Goal: Task Accomplishment & Management: Use online tool/utility

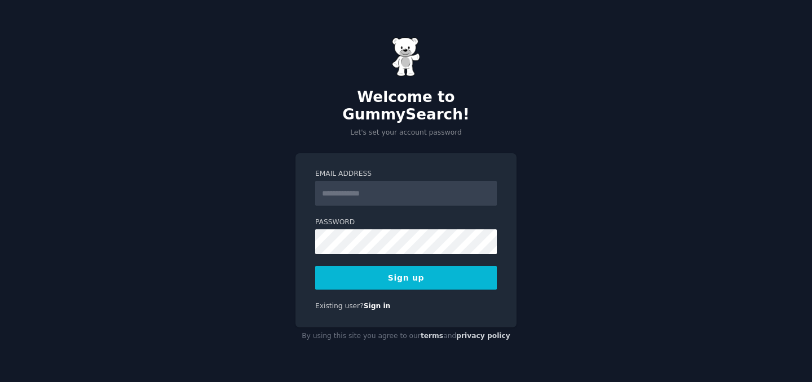
click at [368, 184] on input "Email Address" at bounding box center [406, 193] width 182 height 25
type input "**********"
click at [419, 271] on button "Sign up" at bounding box center [406, 278] width 182 height 24
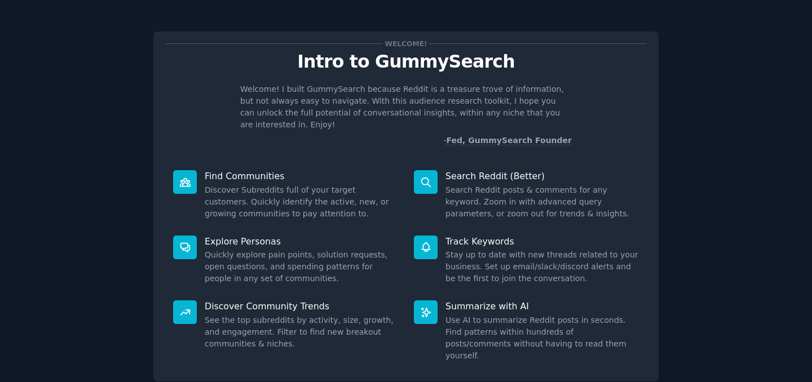
scroll to position [59, 0]
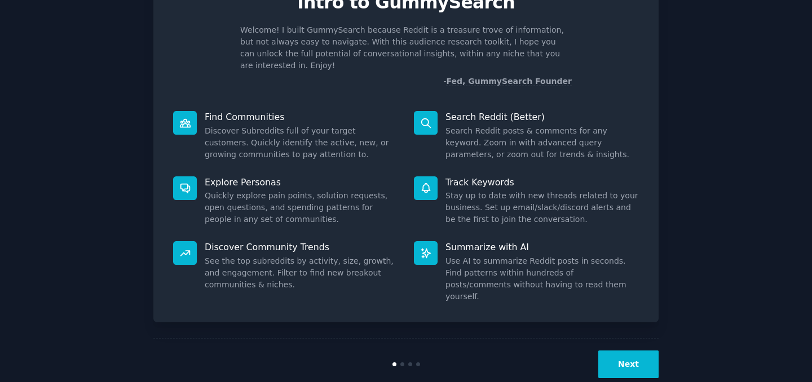
click at [624, 351] on button "Next" at bounding box center [628, 365] width 60 height 28
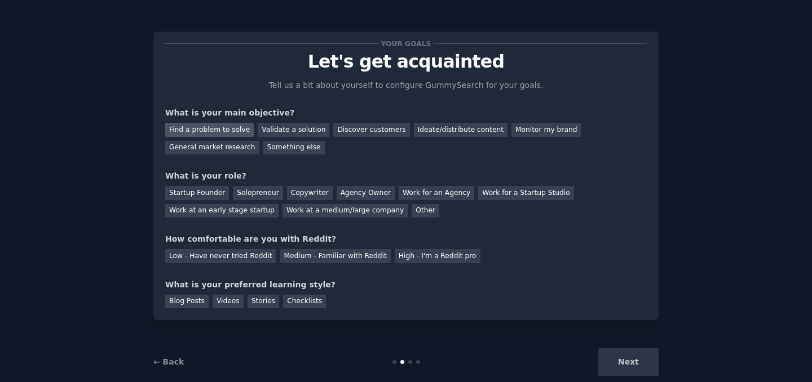
click at [237, 129] on div "Find a problem to solve" at bounding box center [209, 130] width 89 height 14
click at [276, 128] on div "Validate a solution" at bounding box center [294, 130] width 72 height 14
click at [214, 130] on div "Find a problem to solve" at bounding box center [209, 130] width 89 height 14
click at [254, 193] on div "Solopreneur" at bounding box center [258, 193] width 50 height 14
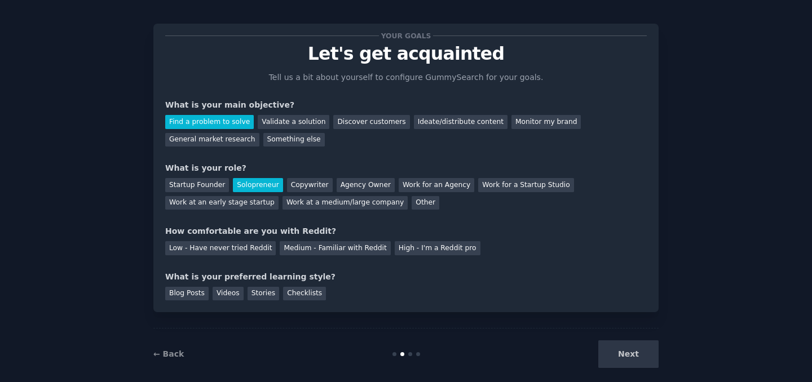
scroll to position [21, 0]
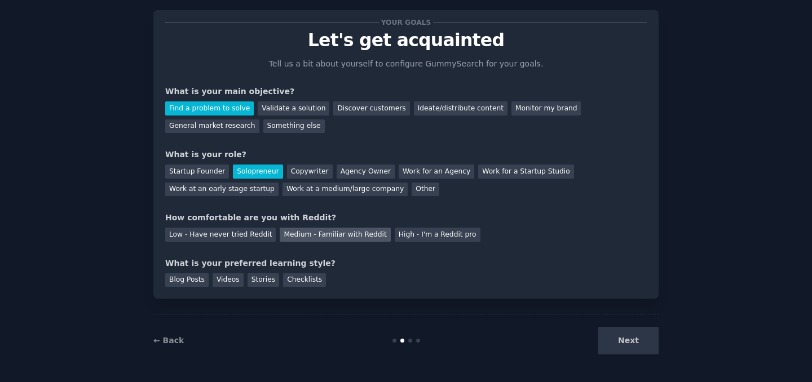
click at [300, 239] on div "Medium - Familiar with Reddit" at bounding box center [335, 235] width 111 height 14
click at [226, 280] on div "Videos" at bounding box center [228, 280] width 31 height 14
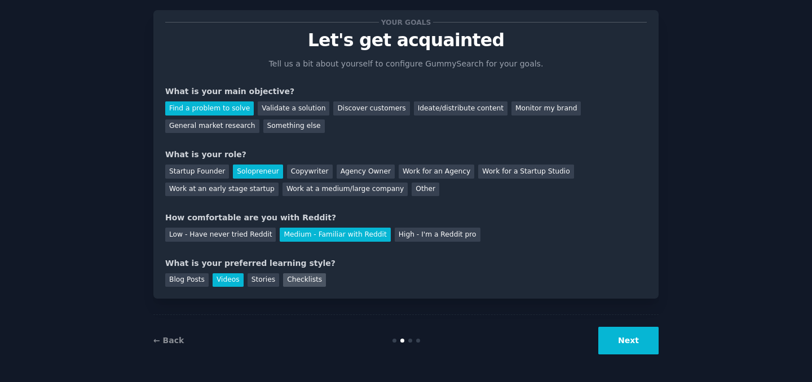
click at [290, 280] on div "Checklists" at bounding box center [304, 280] width 43 height 14
click at [625, 342] on button "Next" at bounding box center [628, 341] width 60 height 28
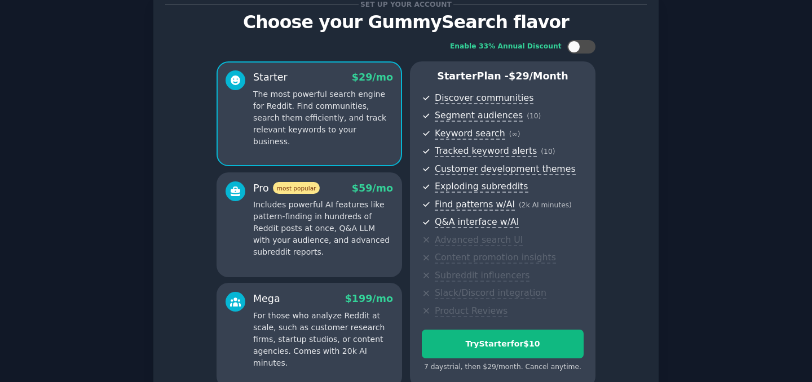
scroll to position [41, 0]
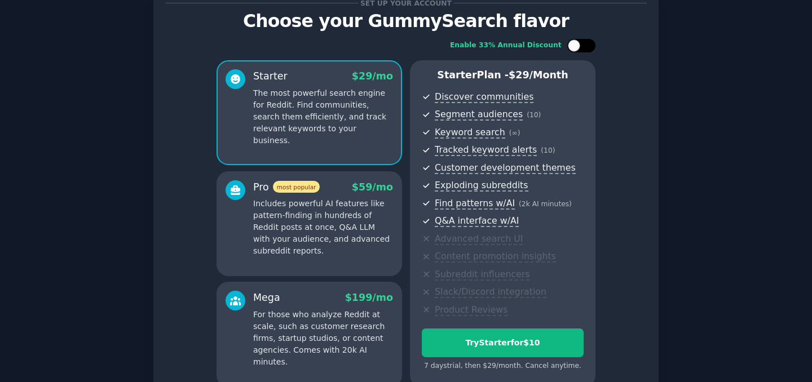
click at [584, 46] on div at bounding box center [587, 46] width 6 height 6
click at [577, 48] on div at bounding box center [581, 46] width 28 height 14
checkbox input "true"
click at [314, 217] on p "Includes powerful AI features like pattern-finding in hundreds of Reddit posts …" at bounding box center [323, 227] width 140 height 59
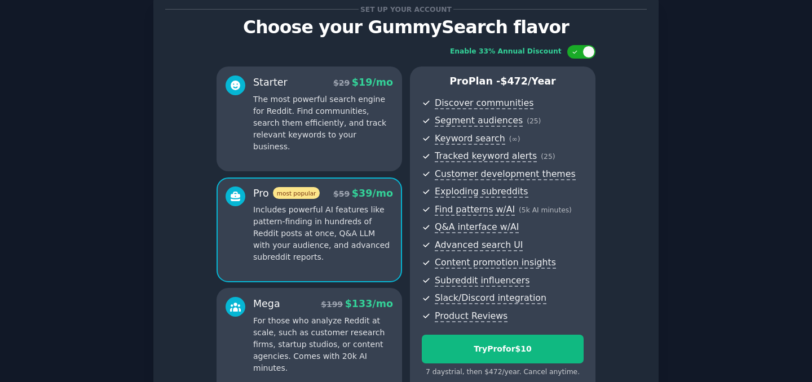
scroll to position [153, 0]
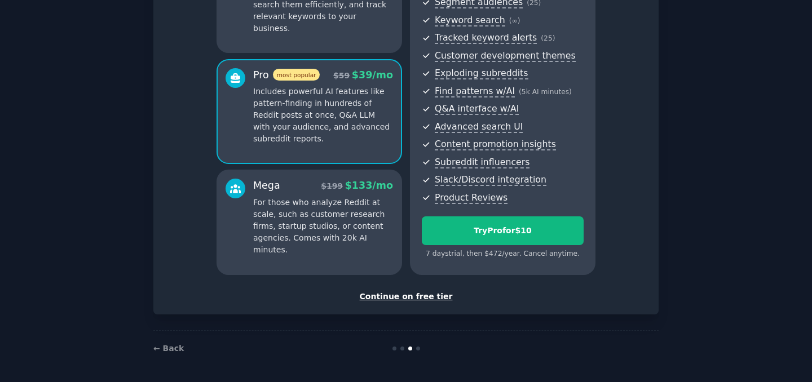
click at [382, 297] on div "Continue on free tier" at bounding box center [406, 297] width 482 height 12
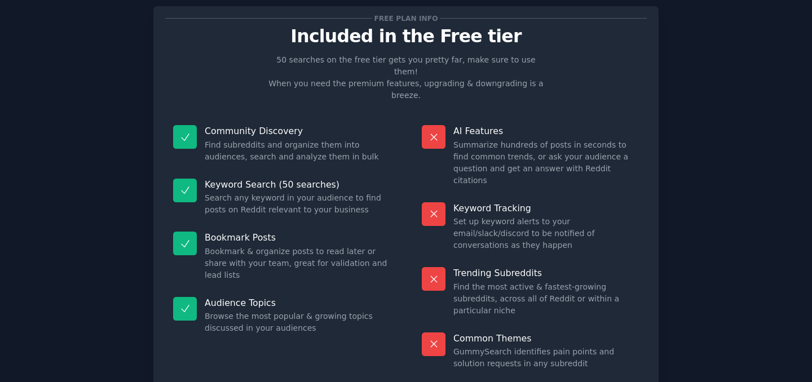
scroll to position [57, 0]
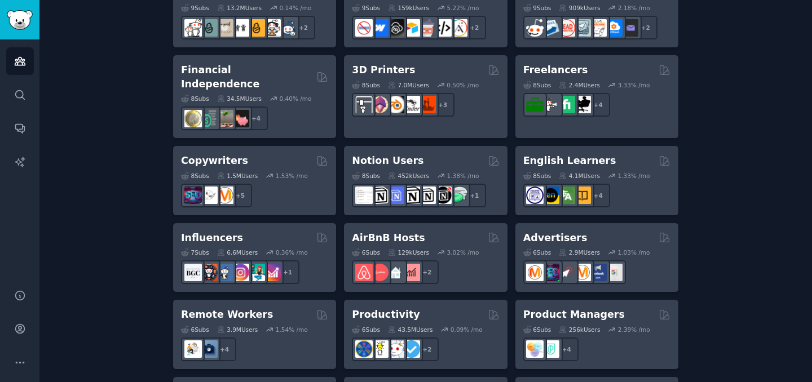
scroll to position [778, 0]
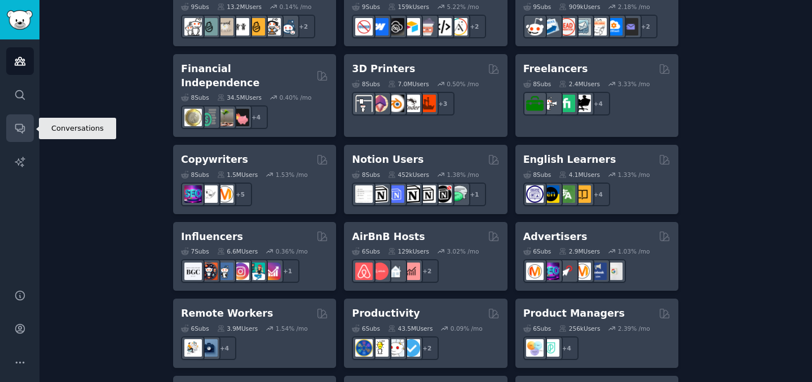
click at [19, 132] on icon "Sidebar" at bounding box center [19, 129] width 9 height 9
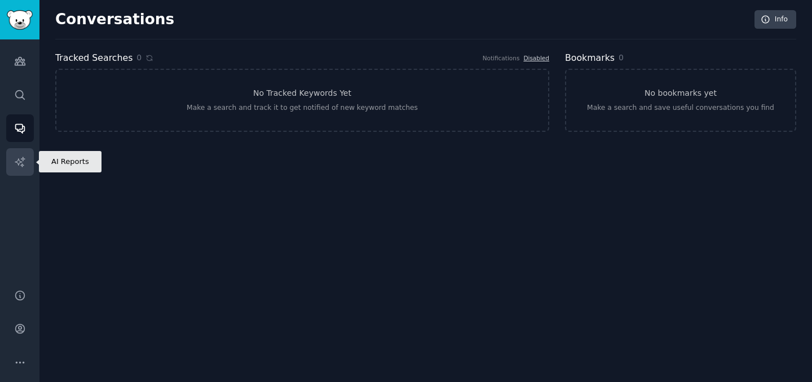
click at [18, 162] on icon "Sidebar" at bounding box center [20, 162] width 12 height 12
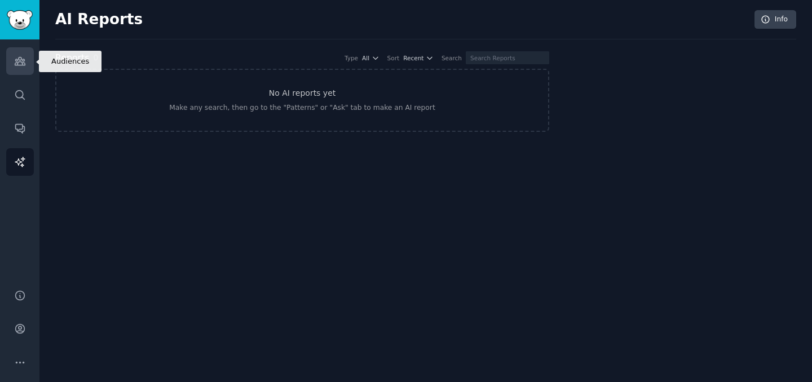
click at [25, 62] on icon "Sidebar" at bounding box center [20, 61] width 12 height 12
